Goal: Book appointment/travel/reservation

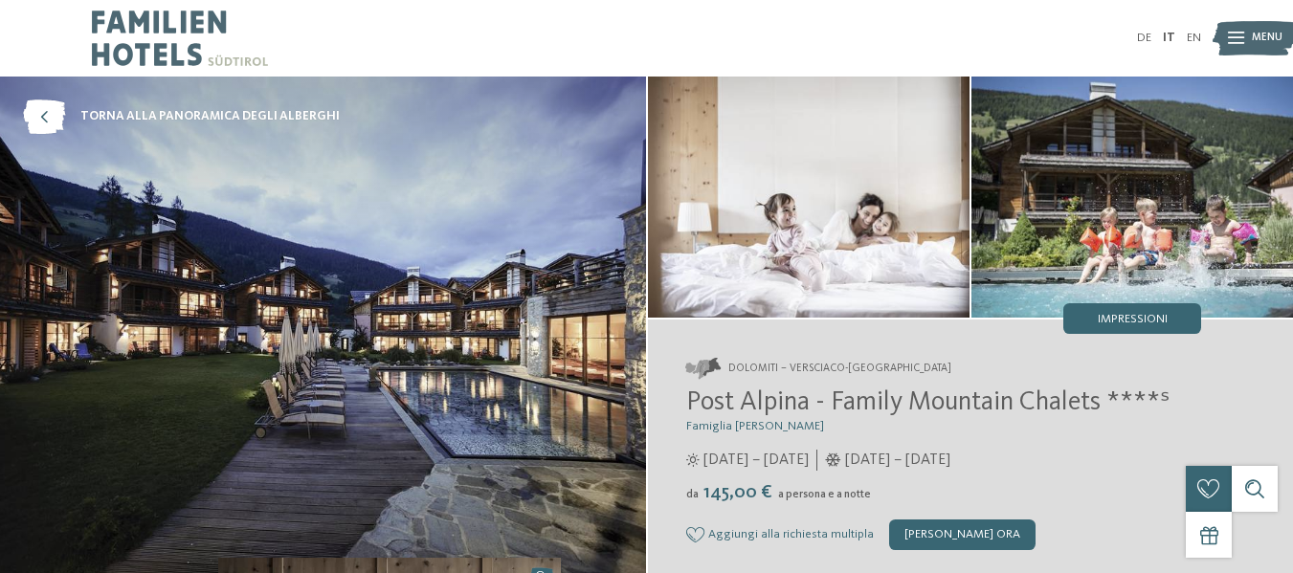
click at [390, 368] on img at bounding box center [323, 333] width 646 height 512
click at [808, 245] on img at bounding box center [809, 197] width 322 height 241
click at [1228, 35] on icon at bounding box center [1236, 39] width 16 height 12
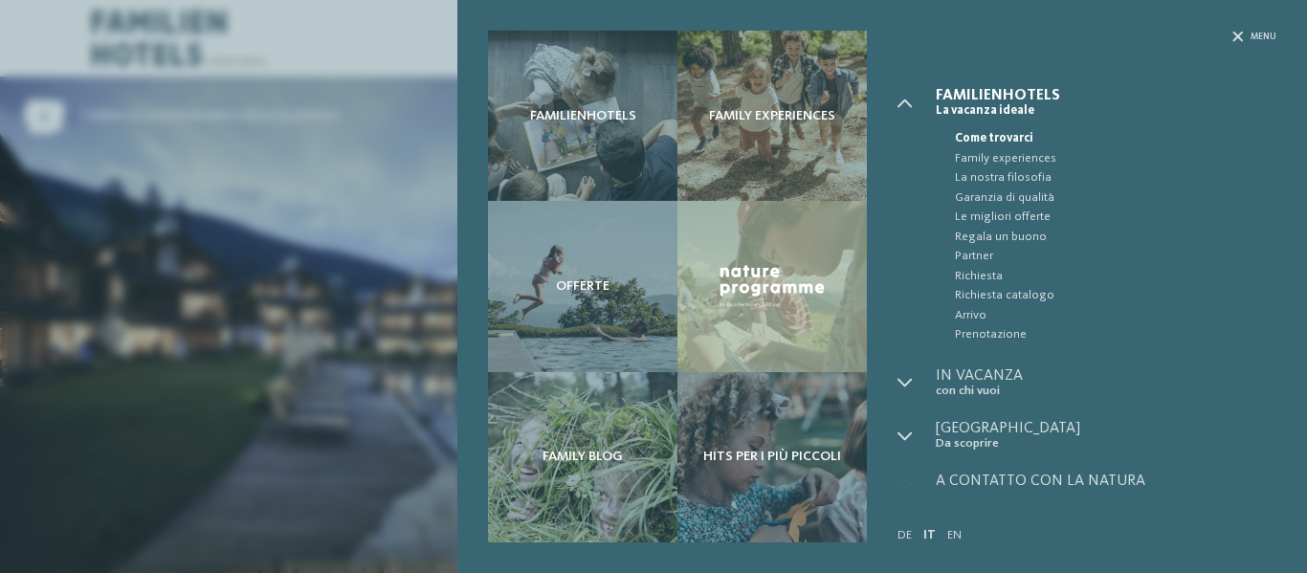
click at [218, 209] on div "Familienhotels Family experiences Offerte" at bounding box center [653, 286] width 1307 height 573
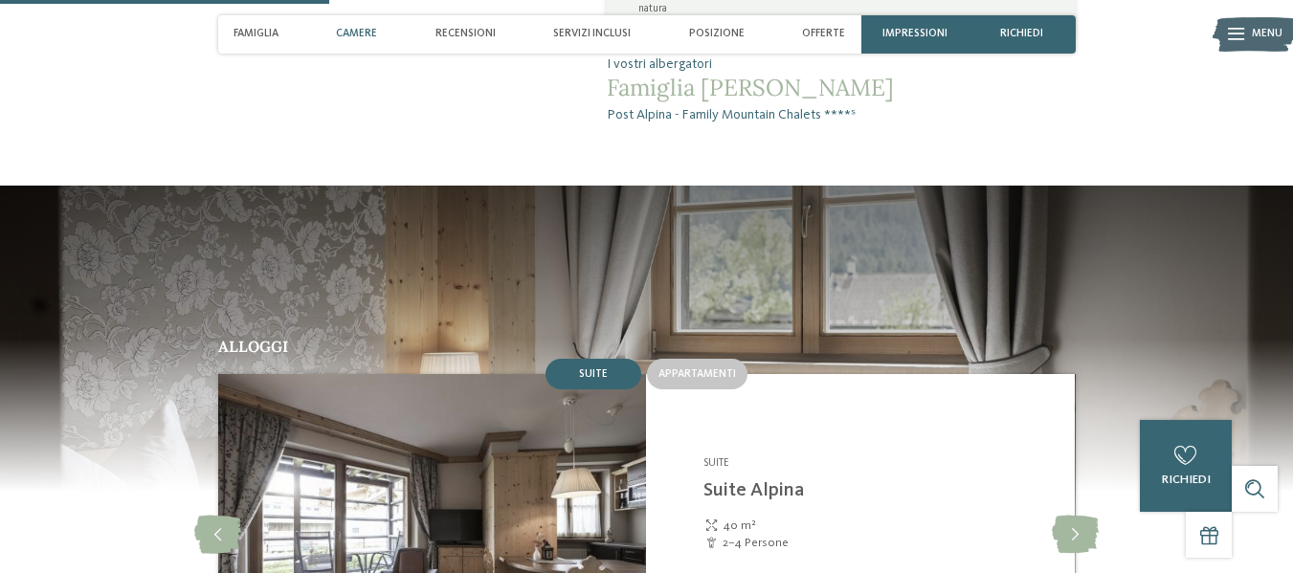
scroll to position [1432, 0]
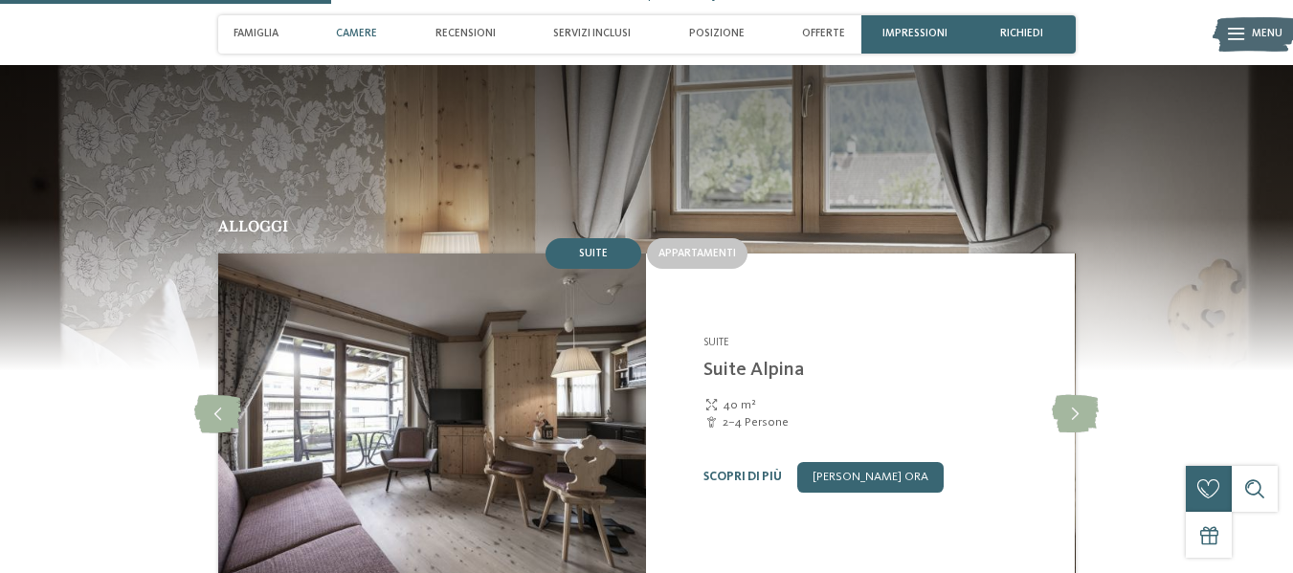
click at [548, 285] on img at bounding box center [431, 415] width 429 height 322
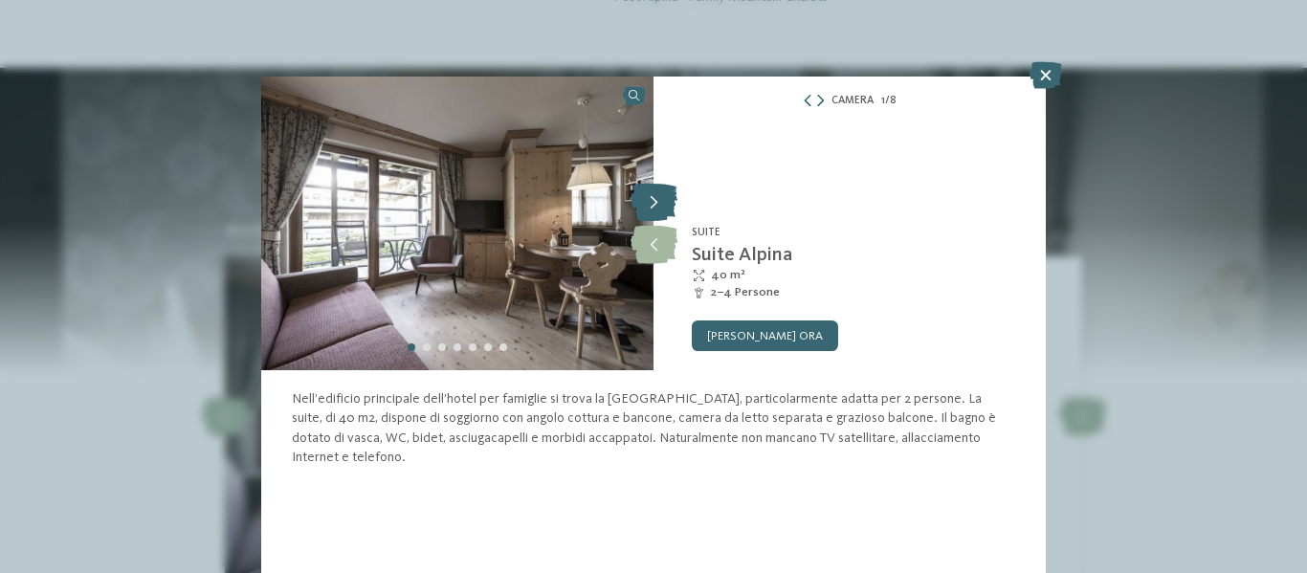
click at [653, 207] on icon at bounding box center [654, 203] width 47 height 38
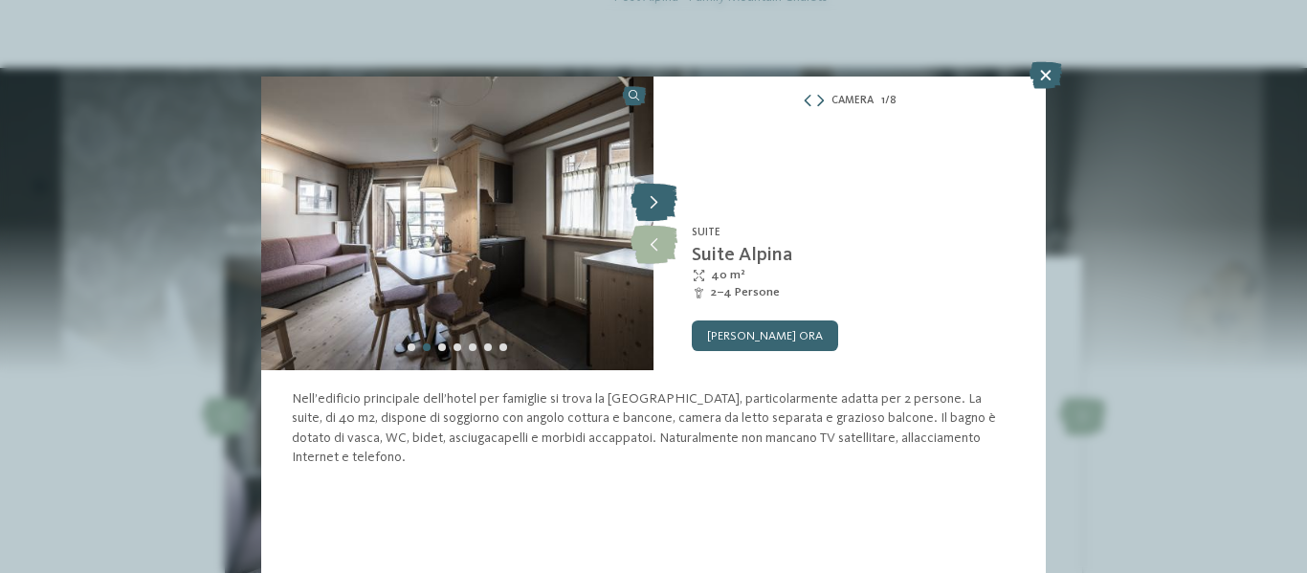
click at [653, 207] on icon at bounding box center [654, 203] width 47 height 38
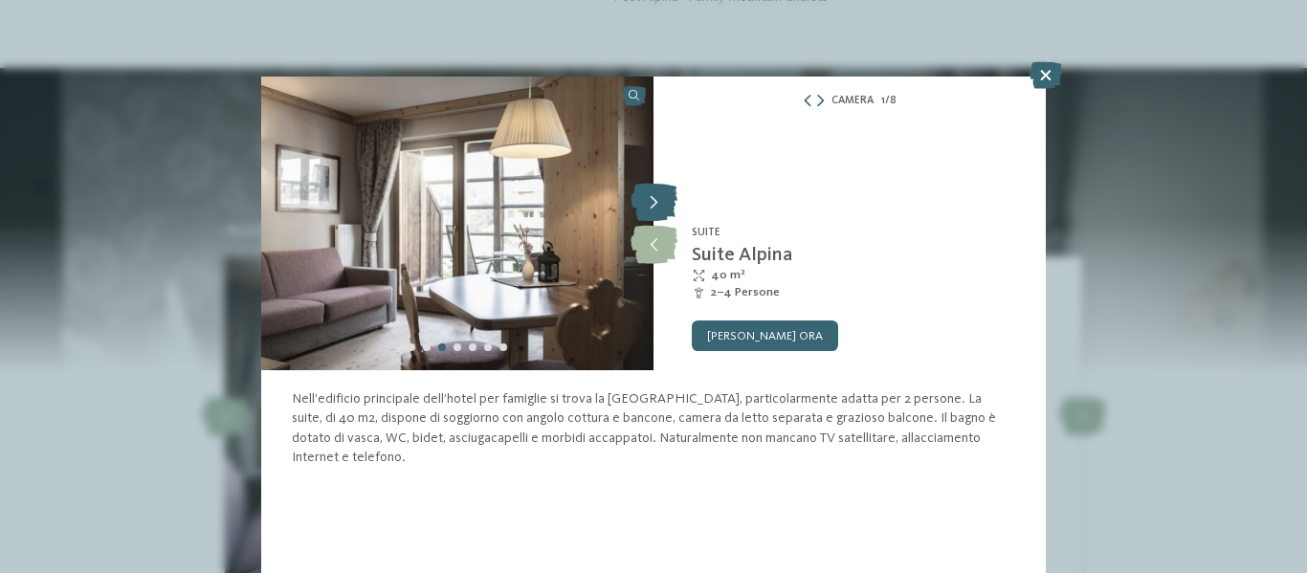
click at [653, 207] on icon at bounding box center [654, 203] width 47 height 38
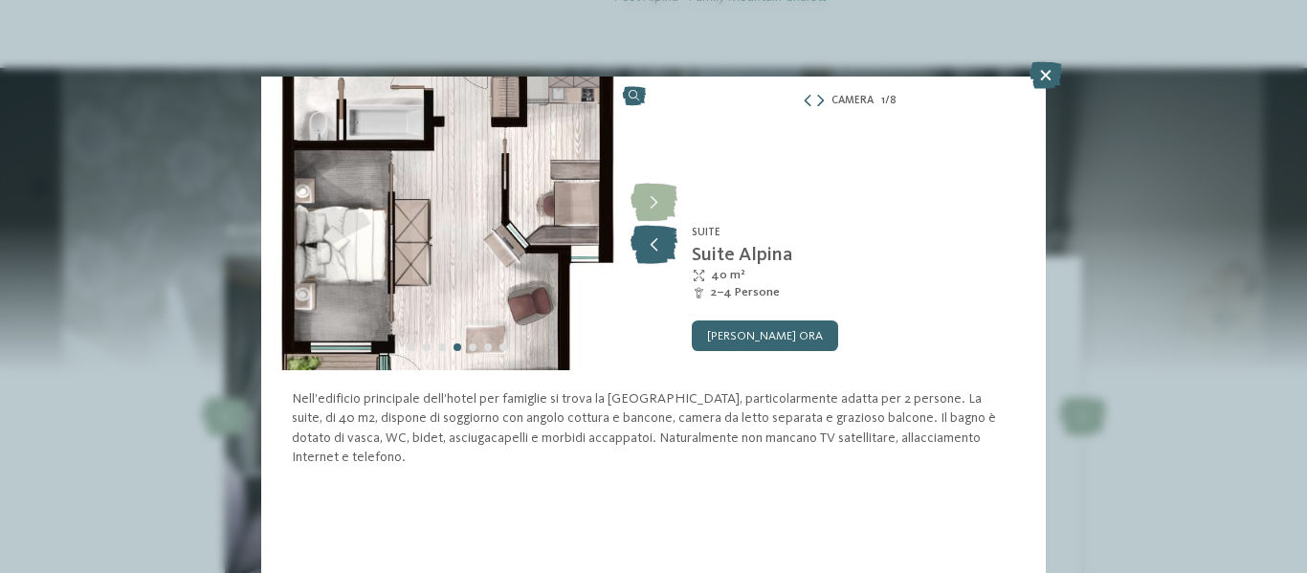
click at [659, 249] on icon at bounding box center [654, 245] width 47 height 38
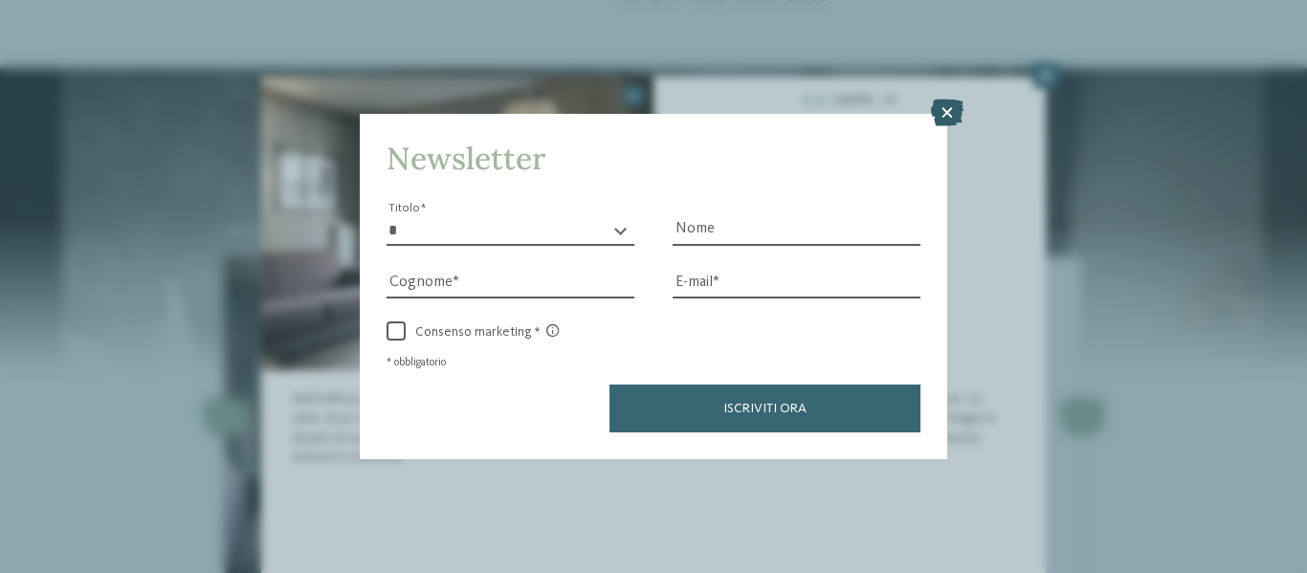
click at [948, 102] on icon at bounding box center [947, 113] width 33 height 27
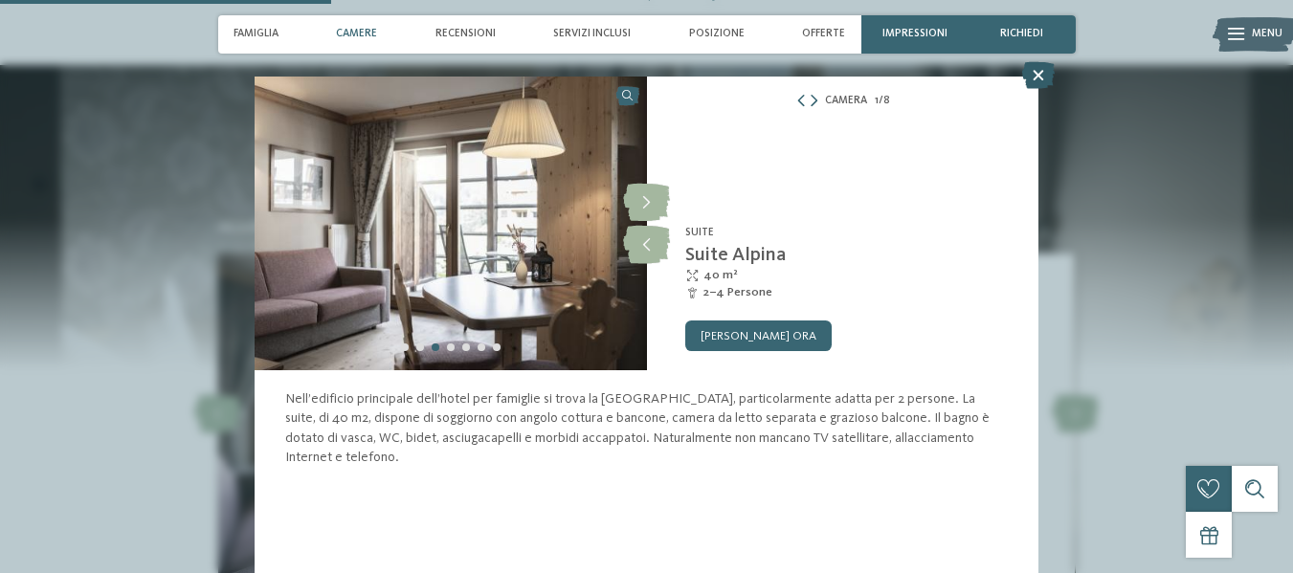
click at [1039, 76] on icon at bounding box center [1038, 75] width 33 height 27
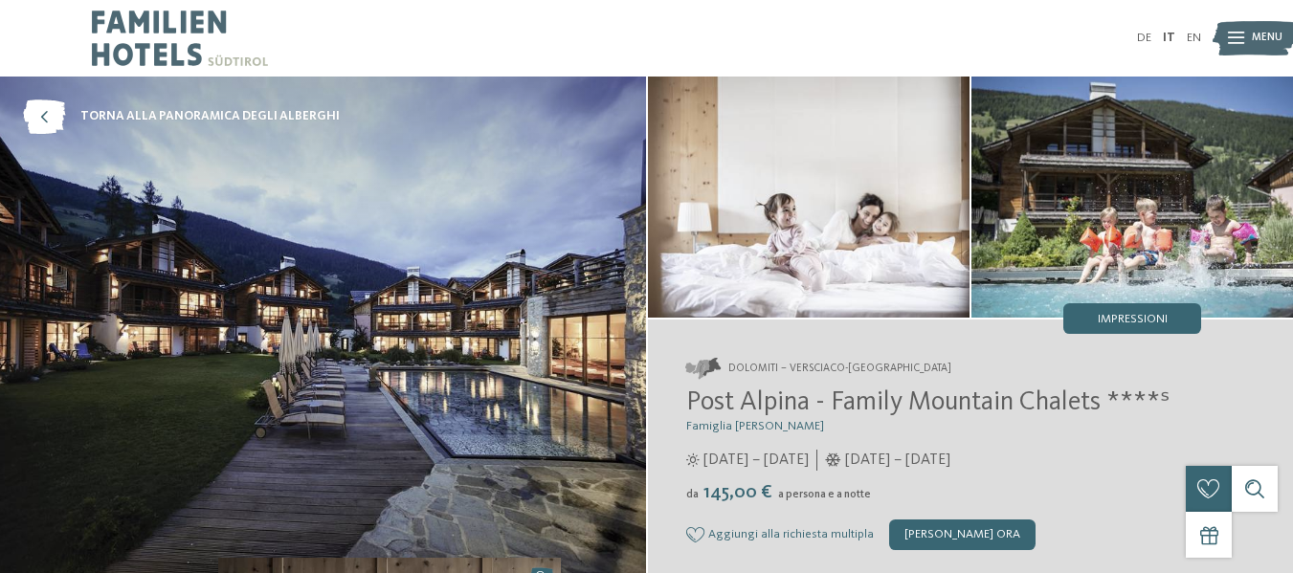
click at [1041, 267] on img at bounding box center [1132, 197] width 322 height 241
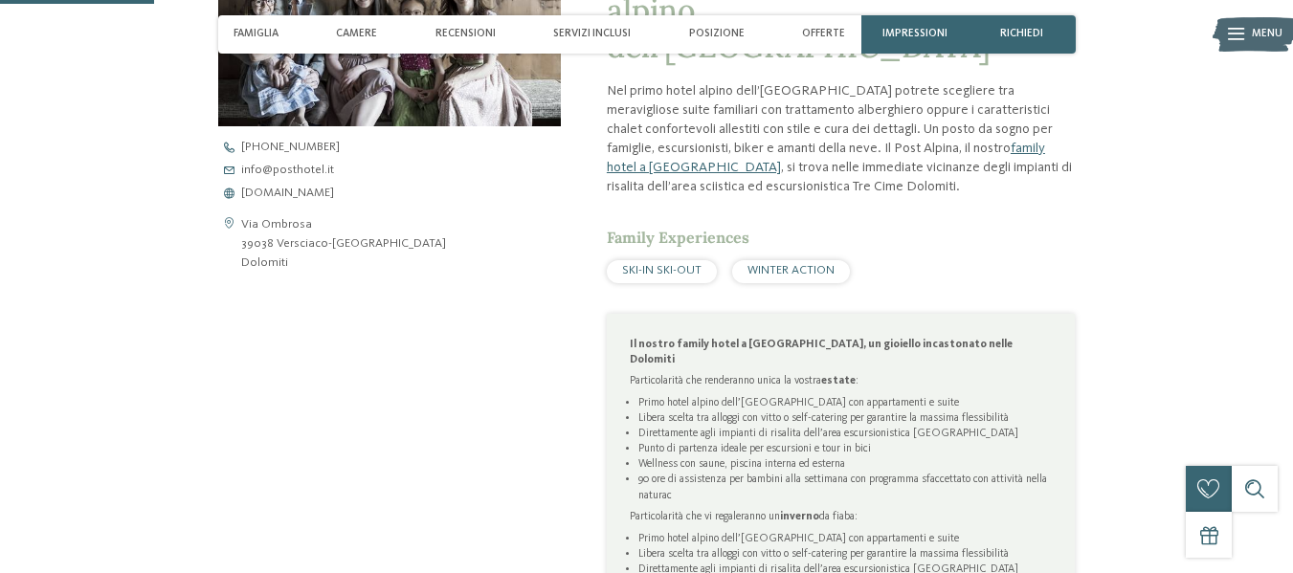
scroll to position [710, 0]
